Goal: Task Accomplishment & Management: Complete application form

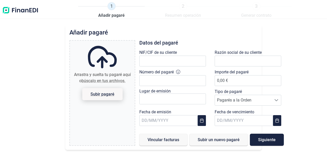
click at [100, 93] on span "Subir pagaré" at bounding box center [103, 94] width 24 height 4
click at [100, 42] on input "Arrastra y suelta tu pagaré aquí o búscalo en tus archivos. Subir pagaré" at bounding box center [102, 42] width 65 height 2
type input "C:\fakepath\Pagareě refersa [DATE].pdf"
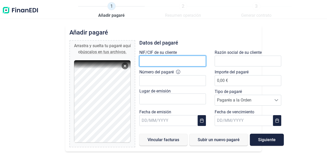
click at [148, 62] on input "text" at bounding box center [173, 61] width 67 height 11
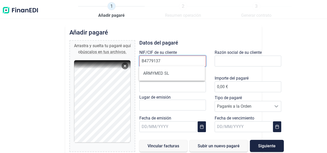
click at [151, 61] on input "B4779137" at bounding box center [173, 61] width 67 height 11
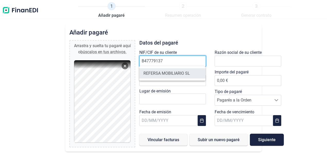
type input "B47779137"
click at [173, 74] on li "REFERSA MOBILIARIO SL" at bounding box center [173, 73] width 66 height 10
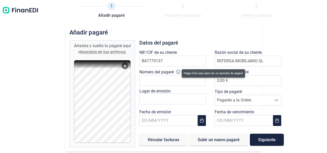
click at [178, 72] on icon at bounding box center [178, 72] width 4 height 4
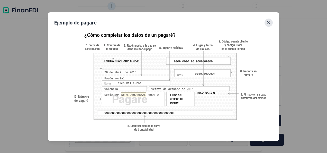
click at [270, 24] on icon "Close" at bounding box center [268, 22] width 3 height 3
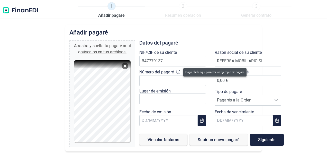
click at [180, 71] on icon at bounding box center [178, 72] width 4 height 4
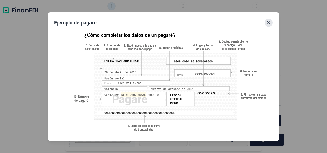
click at [272, 23] on button "Close" at bounding box center [269, 23] width 8 height 8
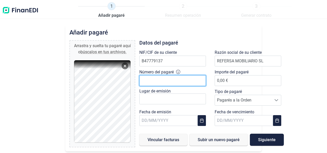
click at [164, 81] on input "Número del pagaré" at bounding box center [173, 80] width 67 height 11
type input "1.511.406-3"
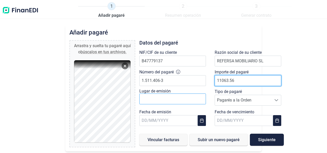
type input "11063.56"
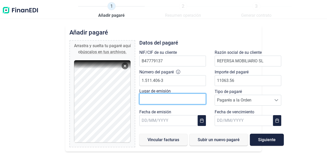
click at [202, 102] on input "text" at bounding box center [173, 98] width 67 height 11
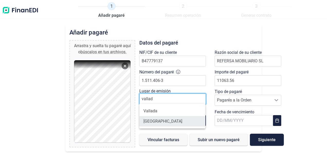
type input "vallad"
click at [172, 122] on li "[GEOGRAPHIC_DATA]" at bounding box center [173, 121] width 66 height 10
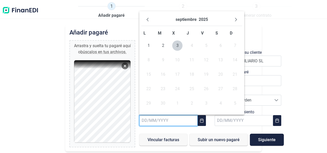
click at [167, 123] on input "text" at bounding box center [169, 120] width 58 height 11
click at [149, 16] on button "Previous Month" at bounding box center [148, 19] width 8 height 8
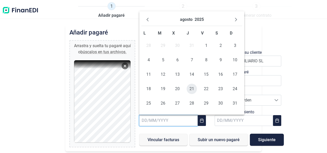
click at [193, 90] on span "21" at bounding box center [192, 89] width 10 height 10
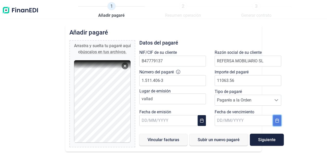
click at [275, 121] on icon "Choose Date" at bounding box center [277, 120] width 4 height 4
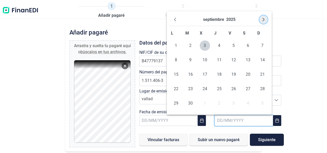
click at [265, 19] on icon "Next Month" at bounding box center [264, 20] width 4 height 4
click at [176, 91] on span "20" at bounding box center [176, 89] width 10 height 10
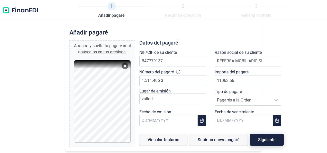
click at [274, 140] on span "Siguiente" at bounding box center [267, 140] width 18 height 4
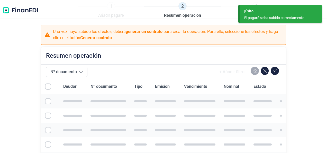
checkbox input "true"
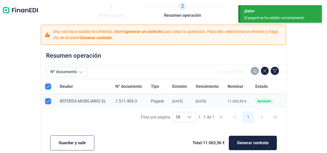
scroll to position [8, 0]
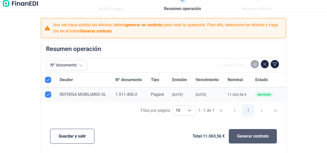
click at [249, 139] on span "Generar contrato" at bounding box center [253, 136] width 32 height 6
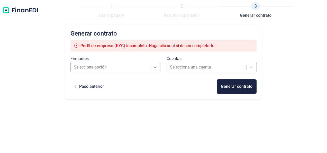
click at [156, 69] on icon at bounding box center [155, 67] width 5 height 5
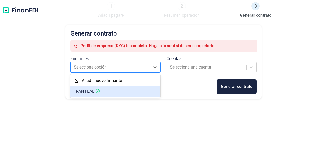
click at [127, 91] on article "[PERSON_NAME]" at bounding box center [116, 91] width 90 height 10
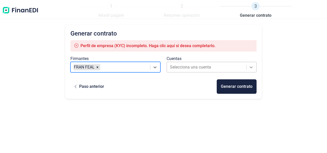
click at [252, 68] on icon at bounding box center [251, 67] width 3 height 2
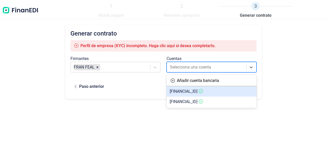
click at [198, 93] on span "[FINANCIAL_ID]" at bounding box center [184, 91] width 28 height 5
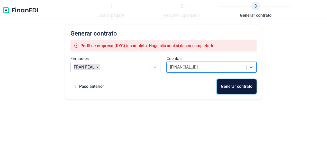
click at [231, 84] on div "Generar contrato" at bounding box center [237, 86] width 32 height 6
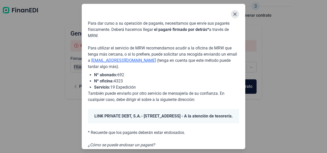
click at [238, 15] on button "Close" at bounding box center [235, 14] width 8 height 8
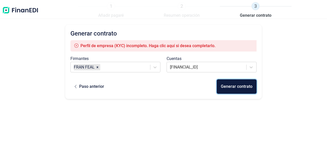
click at [248, 88] on div "Generar contrato" at bounding box center [237, 86] width 32 height 6
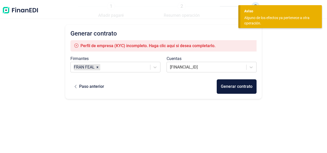
click at [299, 68] on div "Generar contrato Perfil de empresa (KYC) incompleto. Haga clic aquí si desea co…" at bounding box center [163, 87] width 327 height 125
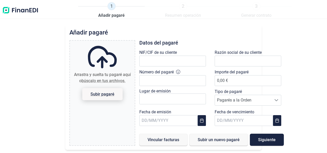
click at [110, 94] on span "Subir pagaré" at bounding box center [103, 94] width 24 height 4
click at [110, 42] on input "Arrastra y suelta tu pagaré aquí o búscalo en tus archivos. Subir pagaré" at bounding box center [102, 42] width 65 height 2
type input "C:\fakepath\Pagareě Refersa 10 octubre.pdf"
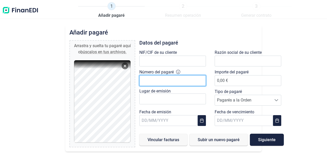
click at [161, 80] on input "Número del pagaré" at bounding box center [173, 80] width 67 height 11
type input "1.511.405-2"
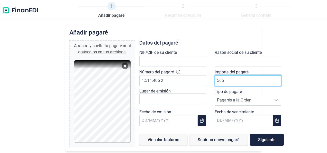
type input "5659"
click at [226, 83] on input "5659.76" at bounding box center [248, 80] width 67 height 11
type input "5659.76"
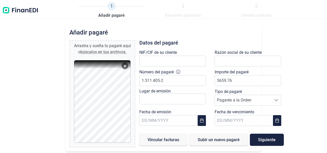
click at [171, 54] on label "NIF/CIF de su cliente" at bounding box center [159, 52] width 38 height 6
click at [169, 58] on input "text" at bounding box center [173, 61] width 67 height 11
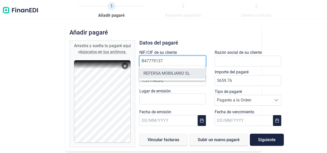
type input "B47779137"
click at [155, 71] on li "REFERSA MOBILIARIO SL" at bounding box center [173, 73] width 66 height 10
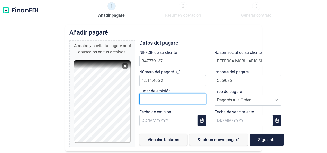
click at [175, 102] on input "text" at bounding box center [173, 98] width 67 height 11
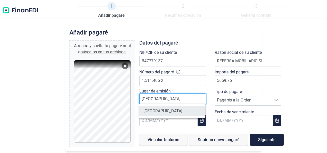
type input "valladolid"
click at [165, 110] on li "[GEOGRAPHIC_DATA]" at bounding box center [173, 111] width 66 height 10
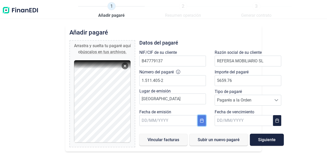
click at [203, 120] on icon "Choose Date" at bounding box center [201, 120] width 3 height 4
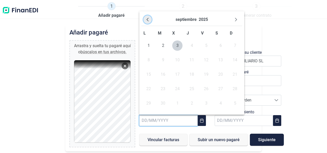
click at [148, 19] on icon "Previous Month" at bounding box center [148, 20] width 2 height 4
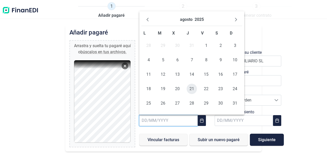
click at [193, 91] on span "21" at bounding box center [192, 89] width 10 height 10
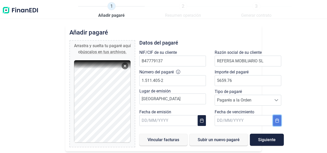
click at [276, 121] on icon "Choose Date" at bounding box center [277, 120] width 4 height 4
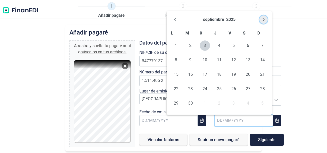
click at [264, 20] on icon "Next Month" at bounding box center [264, 20] width 4 height 4
click at [233, 60] on span "10" at bounding box center [234, 60] width 10 height 10
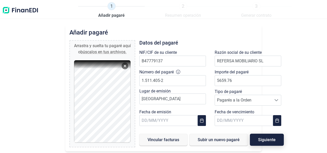
click at [260, 142] on button "Siguiente" at bounding box center [267, 140] width 34 height 12
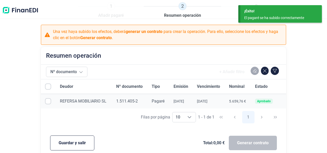
checkbox input "true"
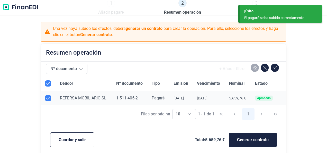
scroll to position [6, 0]
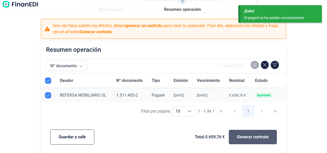
click at [241, 139] on span "Generar contrato" at bounding box center [253, 137] width 32 height 6
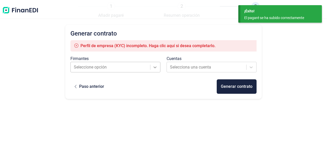
click at [160, 68] on div at bounding box center [155, 67] width 9 height 9
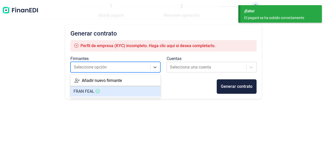
click at [126, 88] on article "[PERSON_NAME]" at bounding box center [116, 91] width 90 height 10
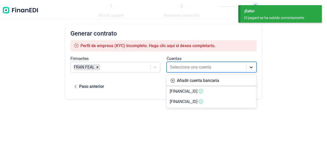
click at [252, 66] on icon at bounding box center [251, 67] width 5 height 5
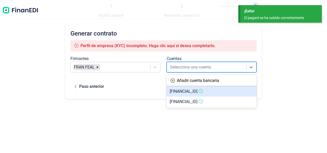
click at [226, 88] on article "[FINANCIAL_ID]" at bounding box center [212, 91] width 90 height 10
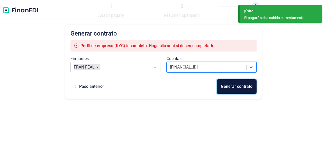
click at [233, 84] on div "Generar contrato" at bounding box center [237, 86] width 32 height 6
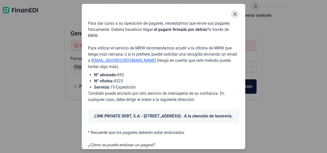
click at [234, 14] on icon "Close" at bounding box center [235, 14] width 4 height 4
